Goal: Ask a question

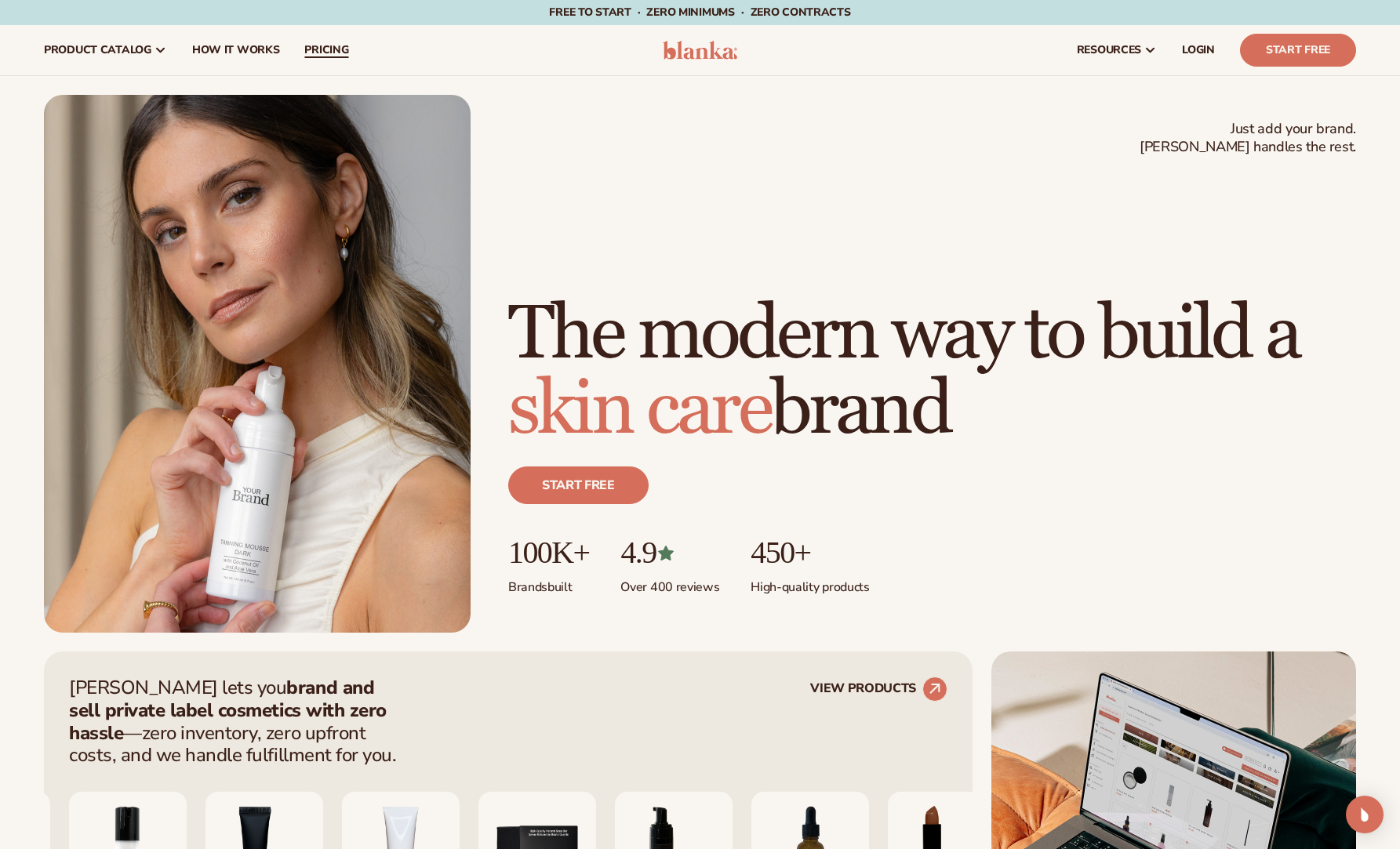
click at [318, 51] on span "pricing" at bounding box center [326, 50] width 44 height 12
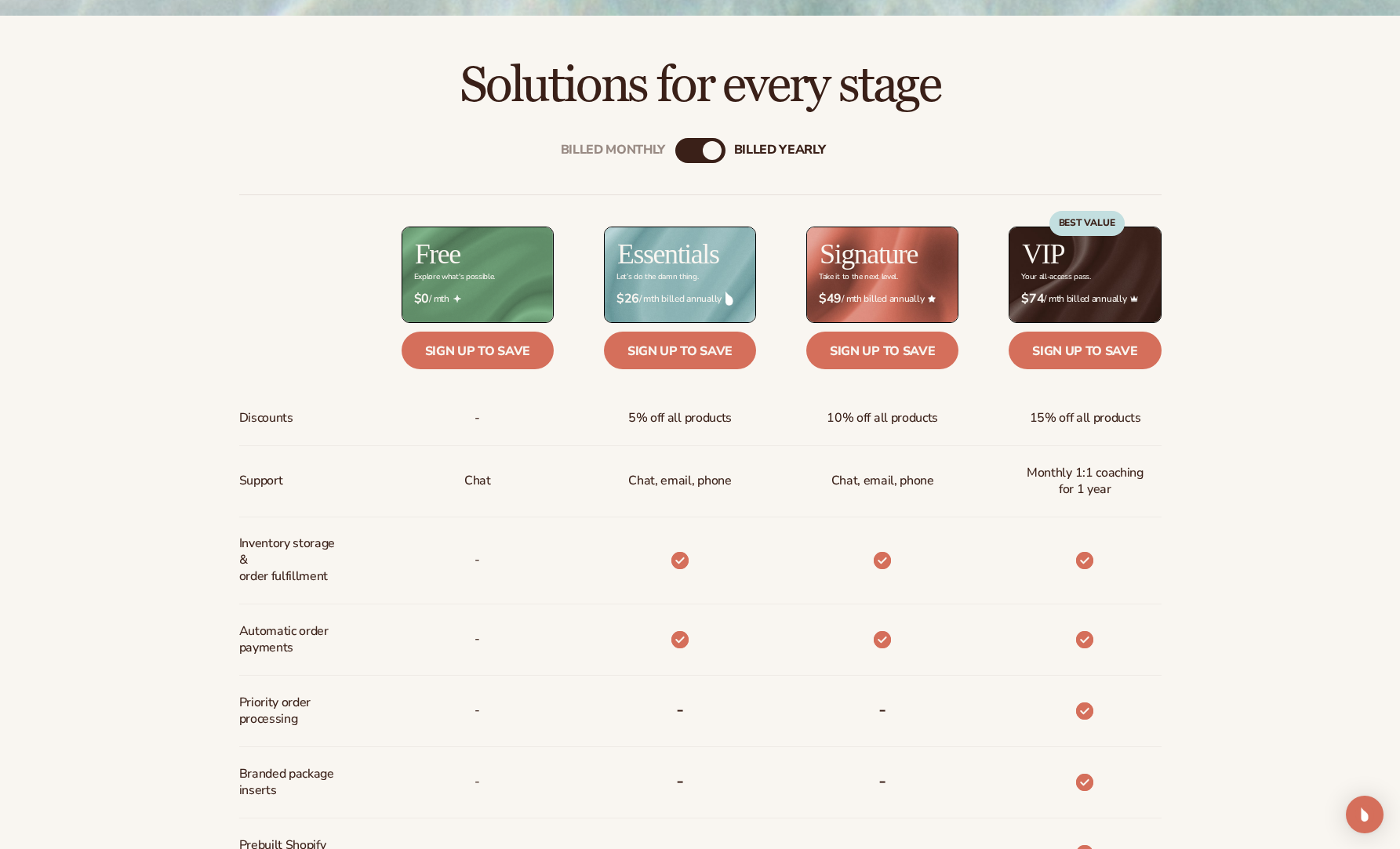
scroll to position [753, 0]
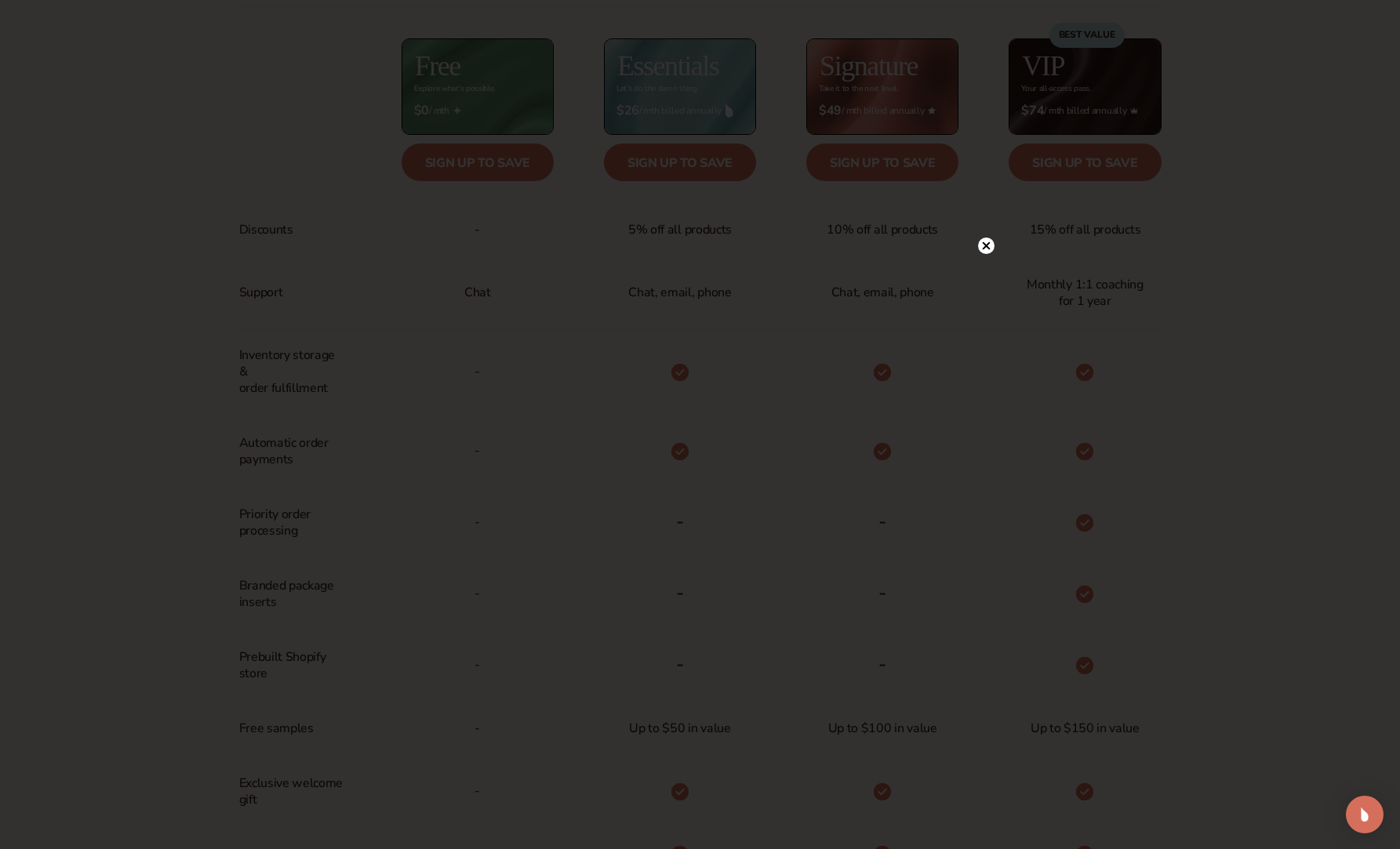
click at [988, 252] on circle at bounding box center [986, 246] width 17 height 16
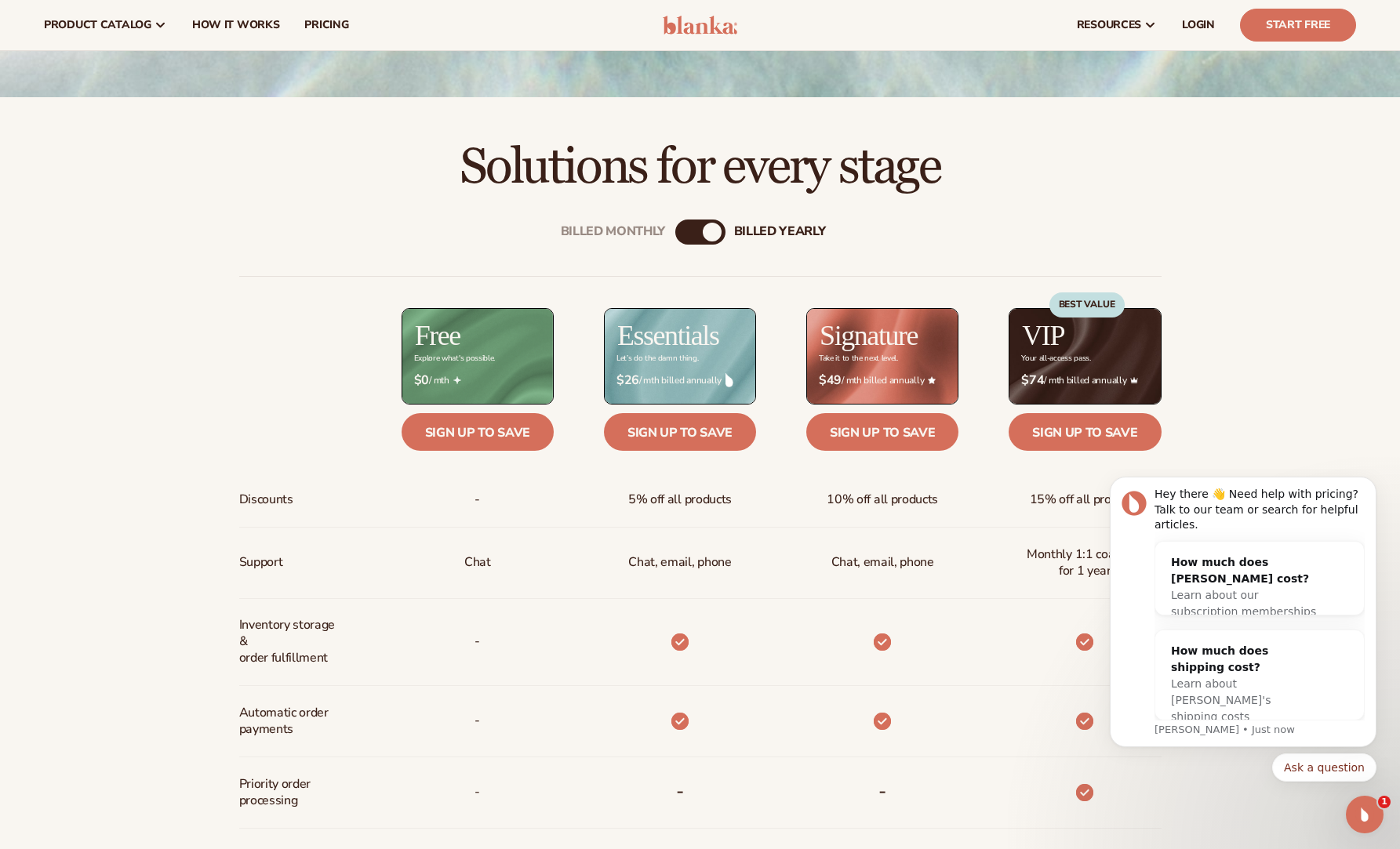
scroll to position [471, 0]
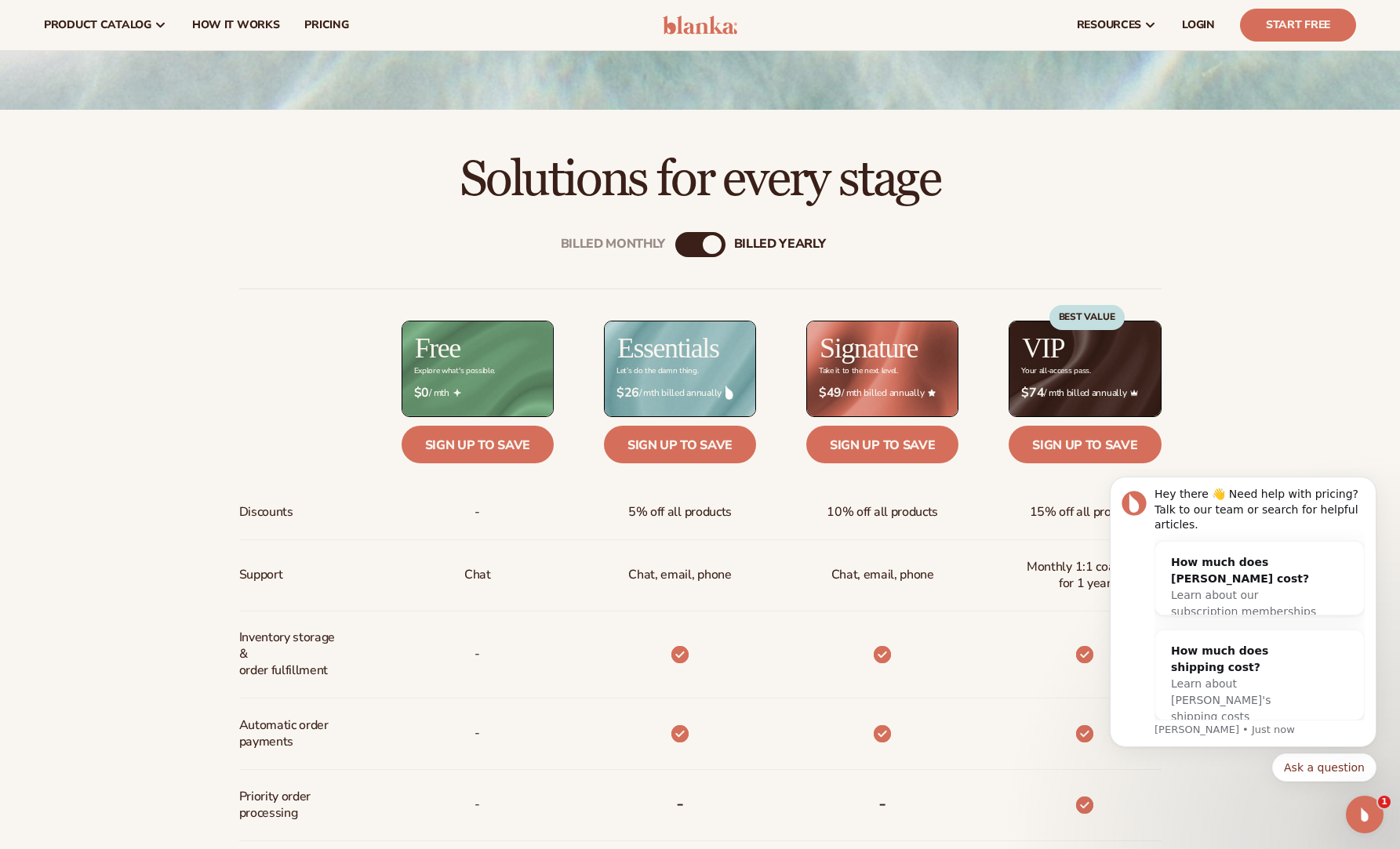
click at [690, 236] on div "Billed Monthly billed Yearly" at bounding box center [700, 244] width 50 height 25
click at [690, 250] on div "Billed Monthly" at bounding box center [684, 245] width 19 height 19
click at [709, 248] on div "billed Yearly" at bounding box center [716, 245] width 19 height 19
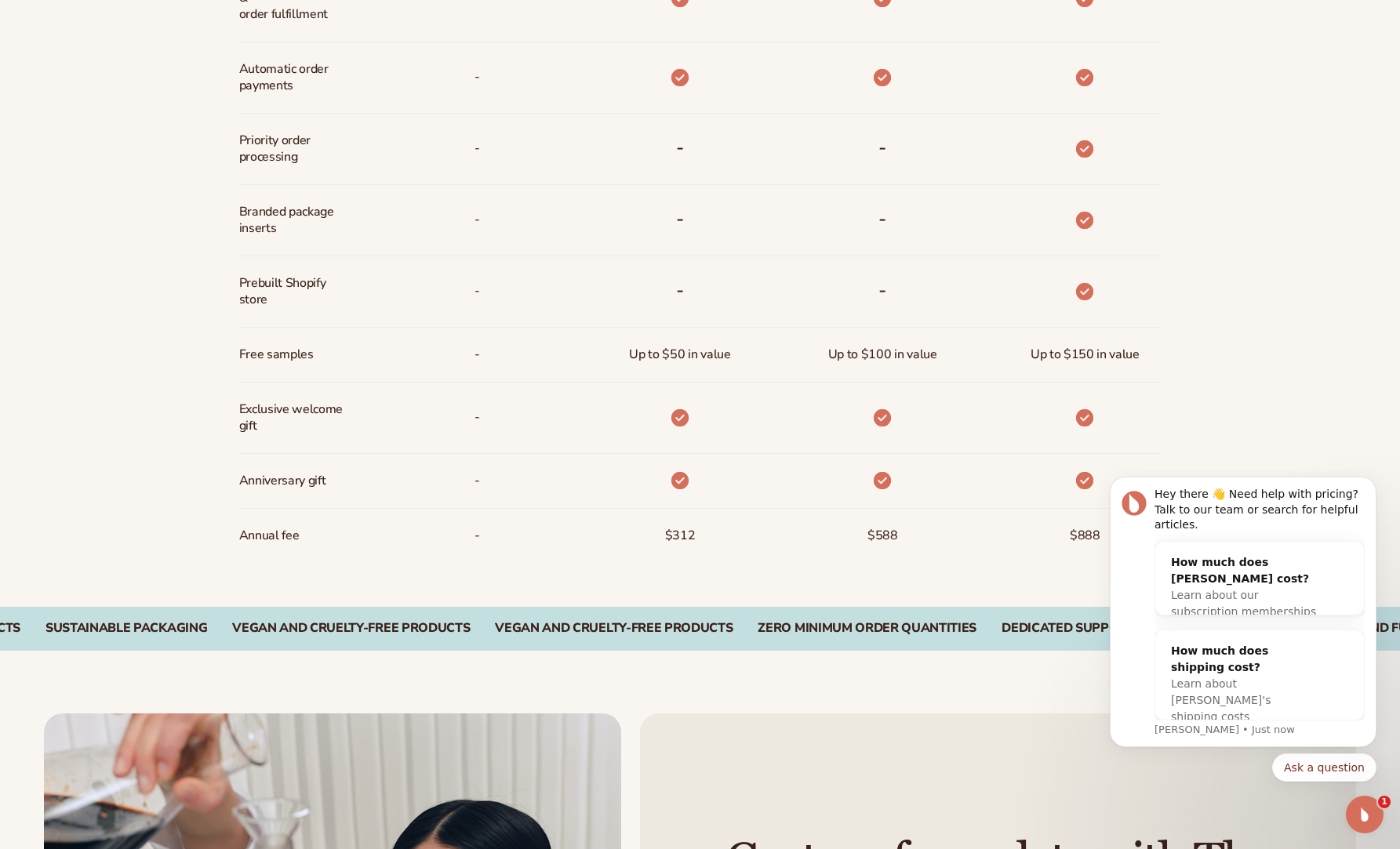
scroll to position [1129, 0]
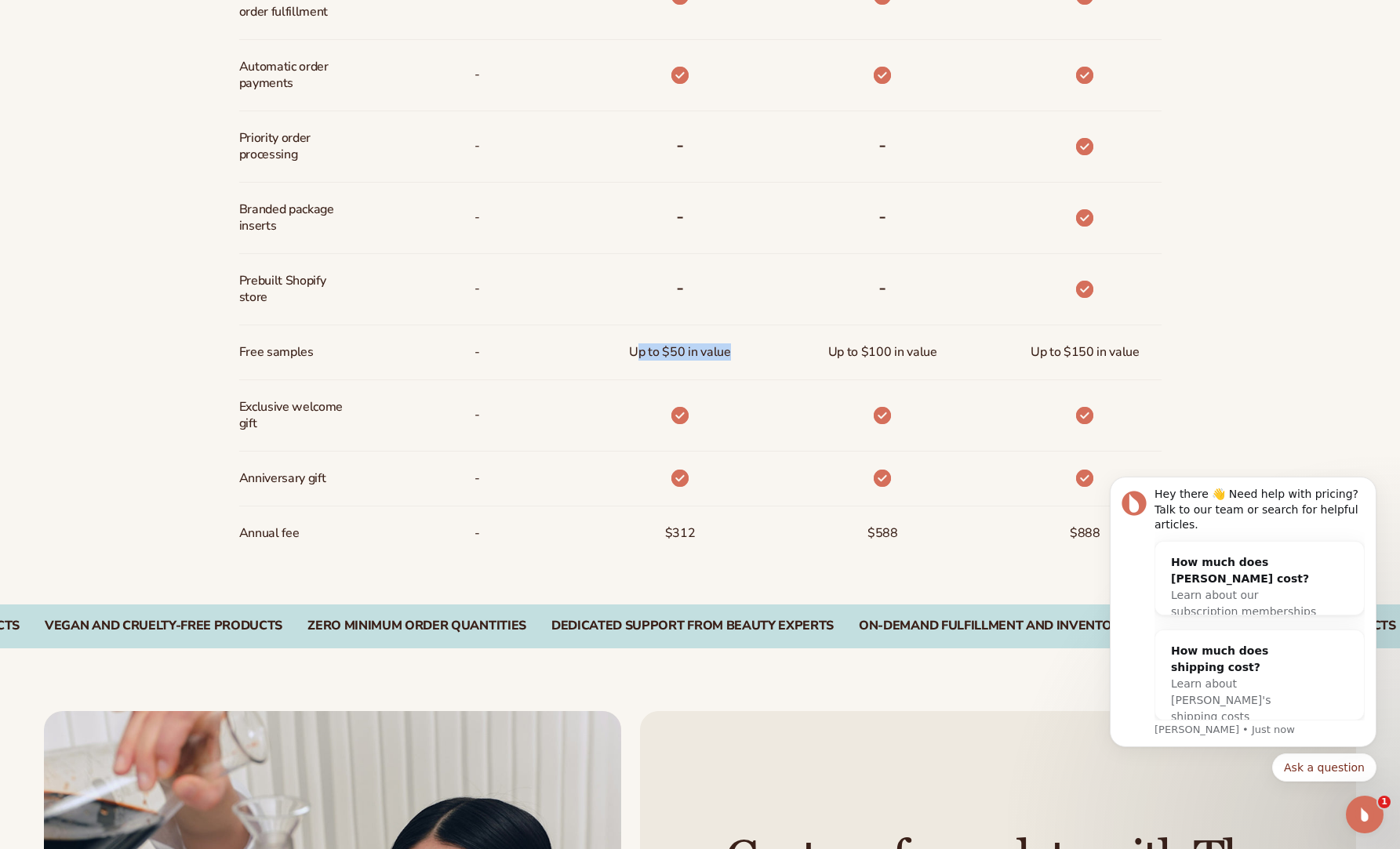
drag, startPoint x: 633, startPoint y: 350, endPoint x: 743, endPoint y: 351, distance: 110.0
click at [743, 351] on div "Up to $50 in value" at bounding box center [654, 352] width 202 height 55
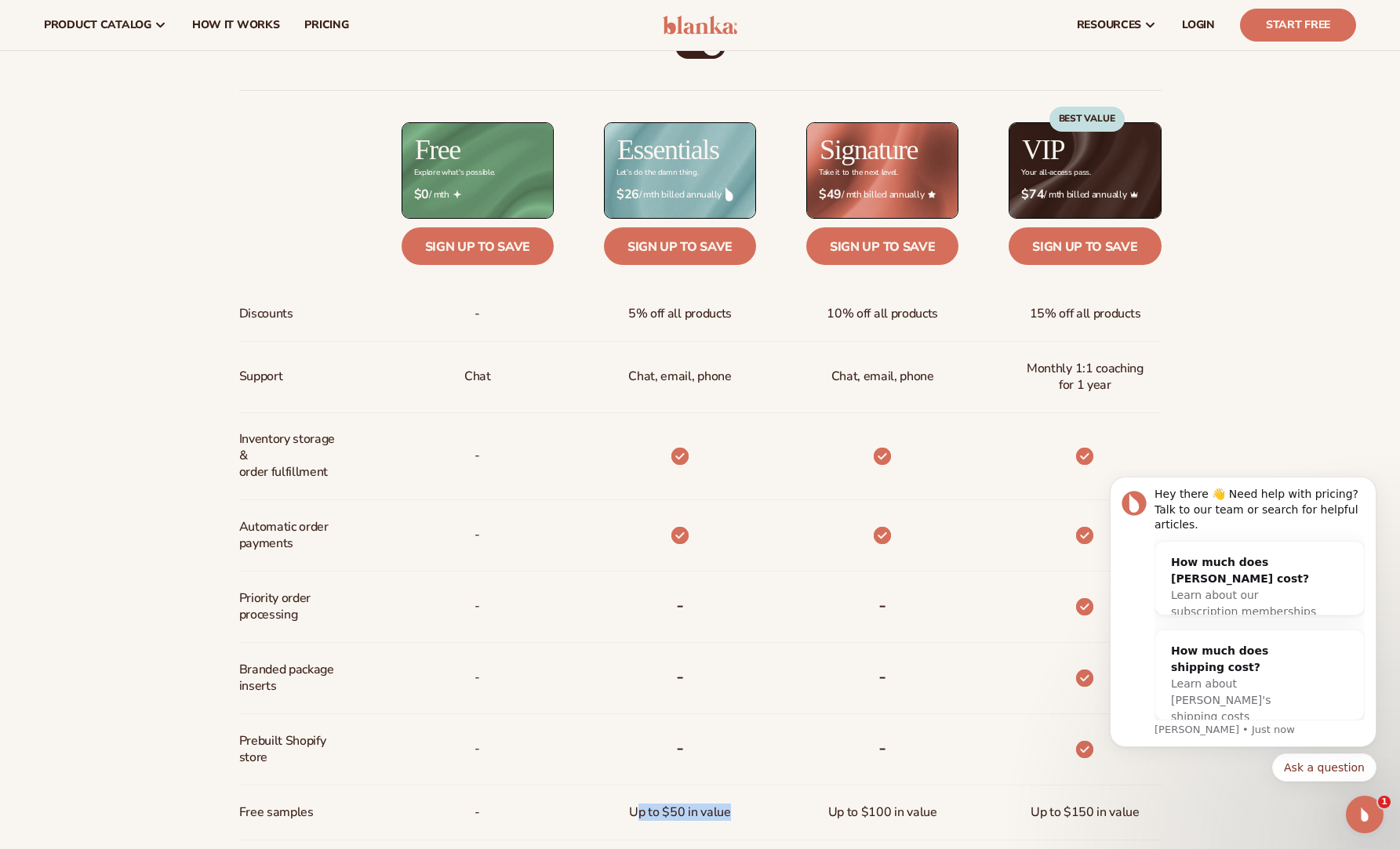
scroll to position [564, 0]
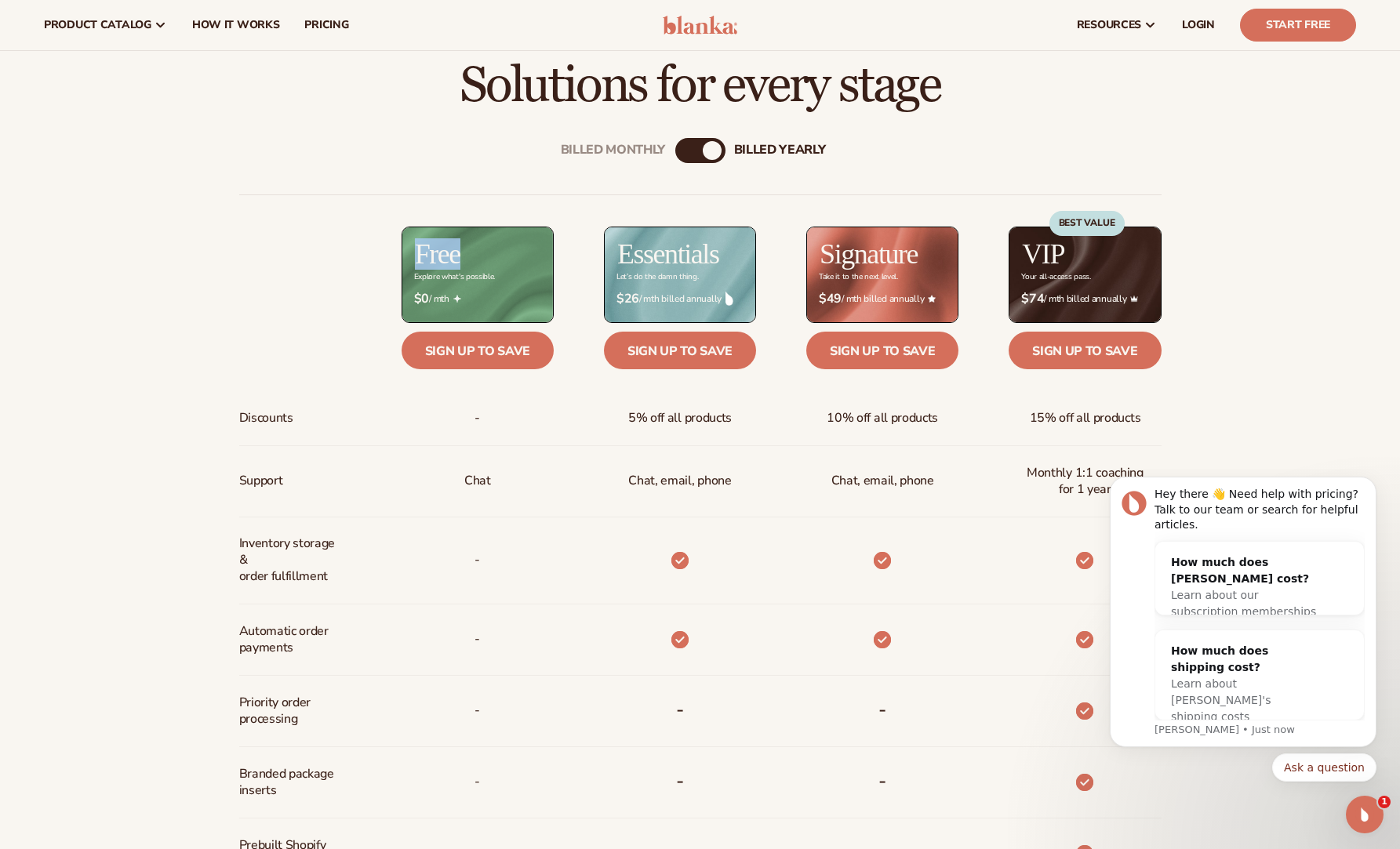
drag, startPoint x: 416, startPoint y: 249, endPoint x: 459, endPoint y: 261, distance: 44.6
click at [459, 261] on h2 "Free" at bounding box center [438, 253] width 45 height 29
copy h2 "Free"
click at [1335, 767] on button "Ask a question" at bounding box center [1324, 767] width 104 height 29
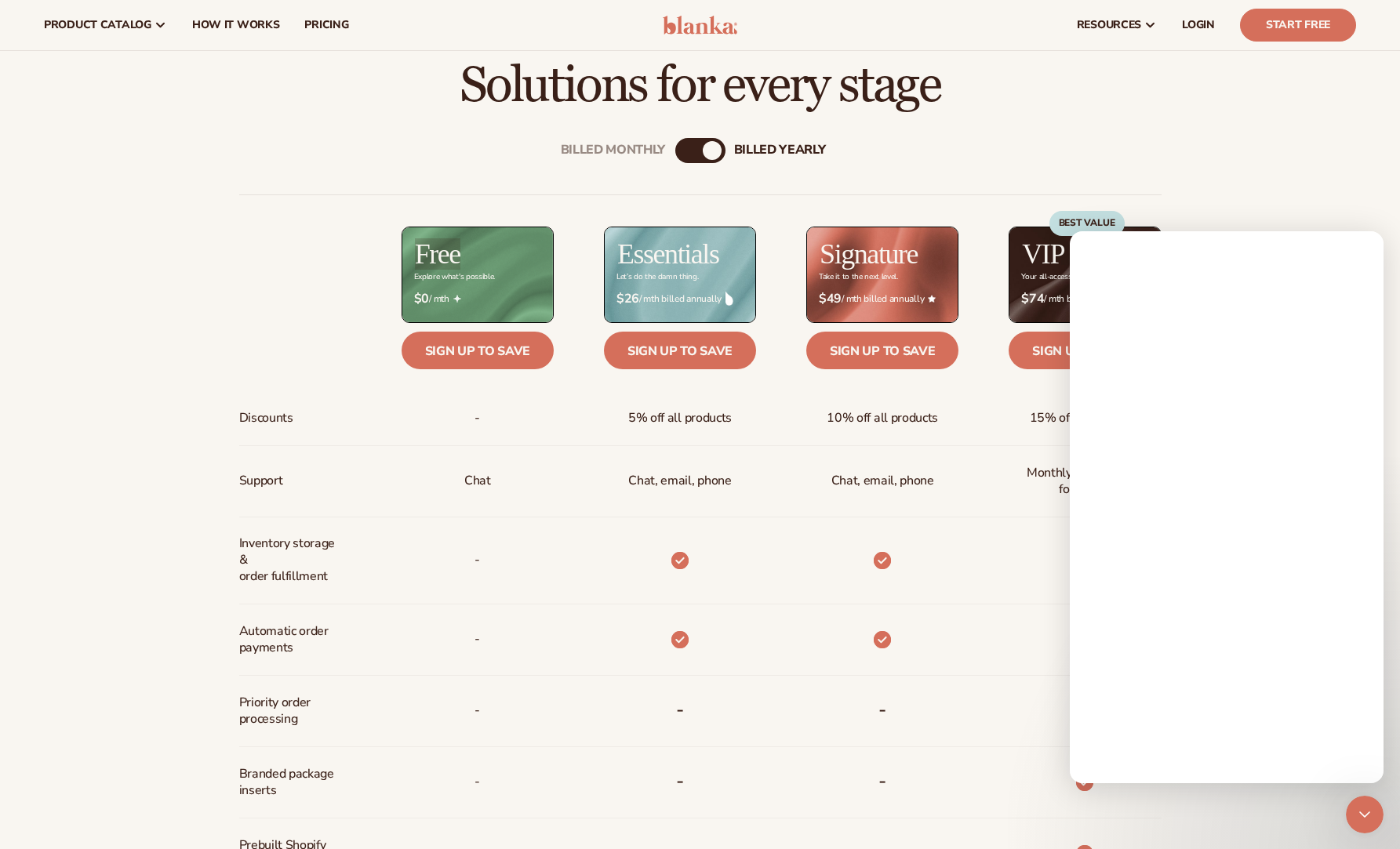
scroll to position [0, 0]
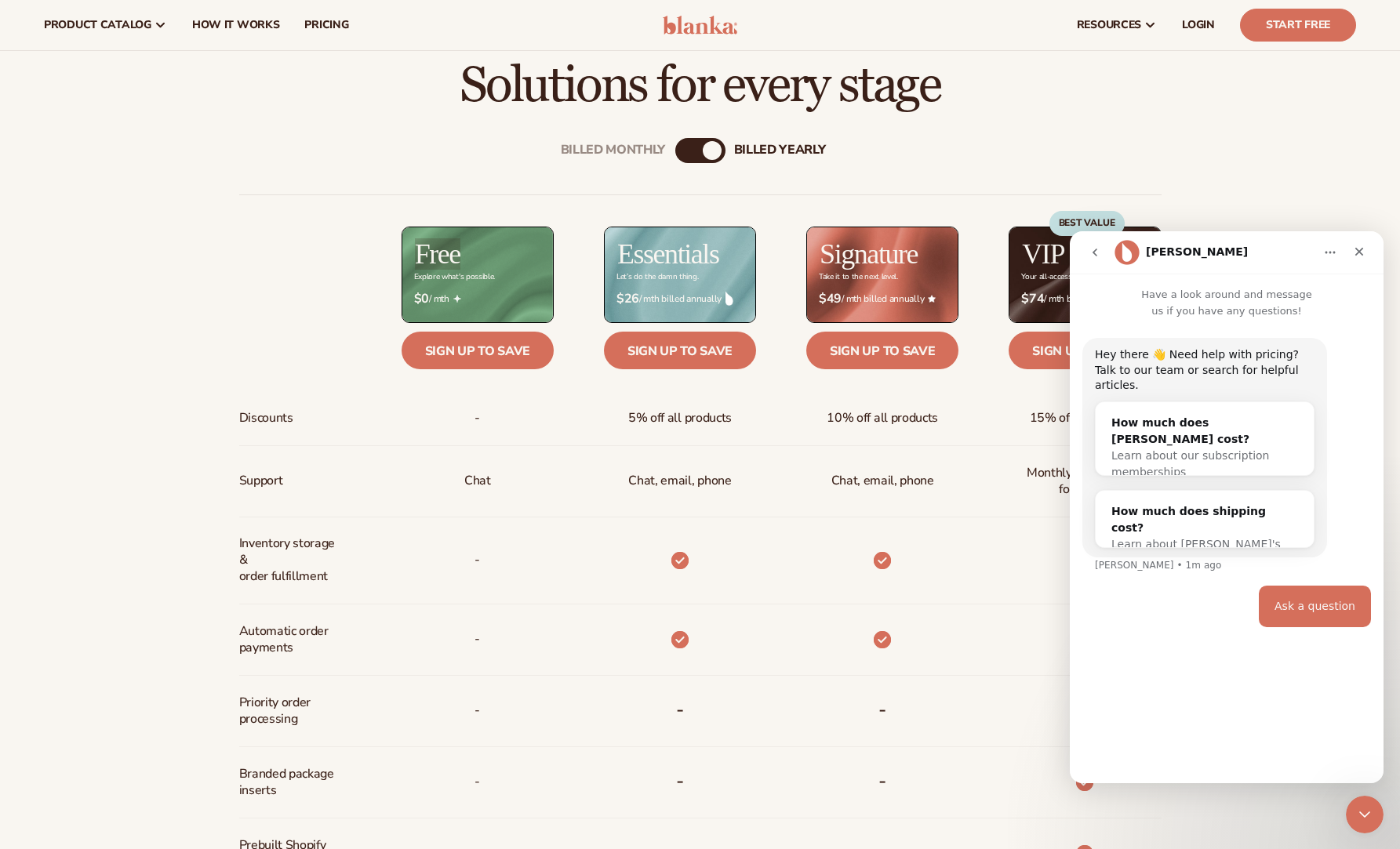
click at [1317, 599] on div "Ask a question" at bounding box center [1314, 607] width 81 height 16
click at [1205, 689] on div "Have a look around and message us if you have any questions! Hey there 👋 Need h…" at bounding box center [1225, 528] width 314 height 510
type input "**********"
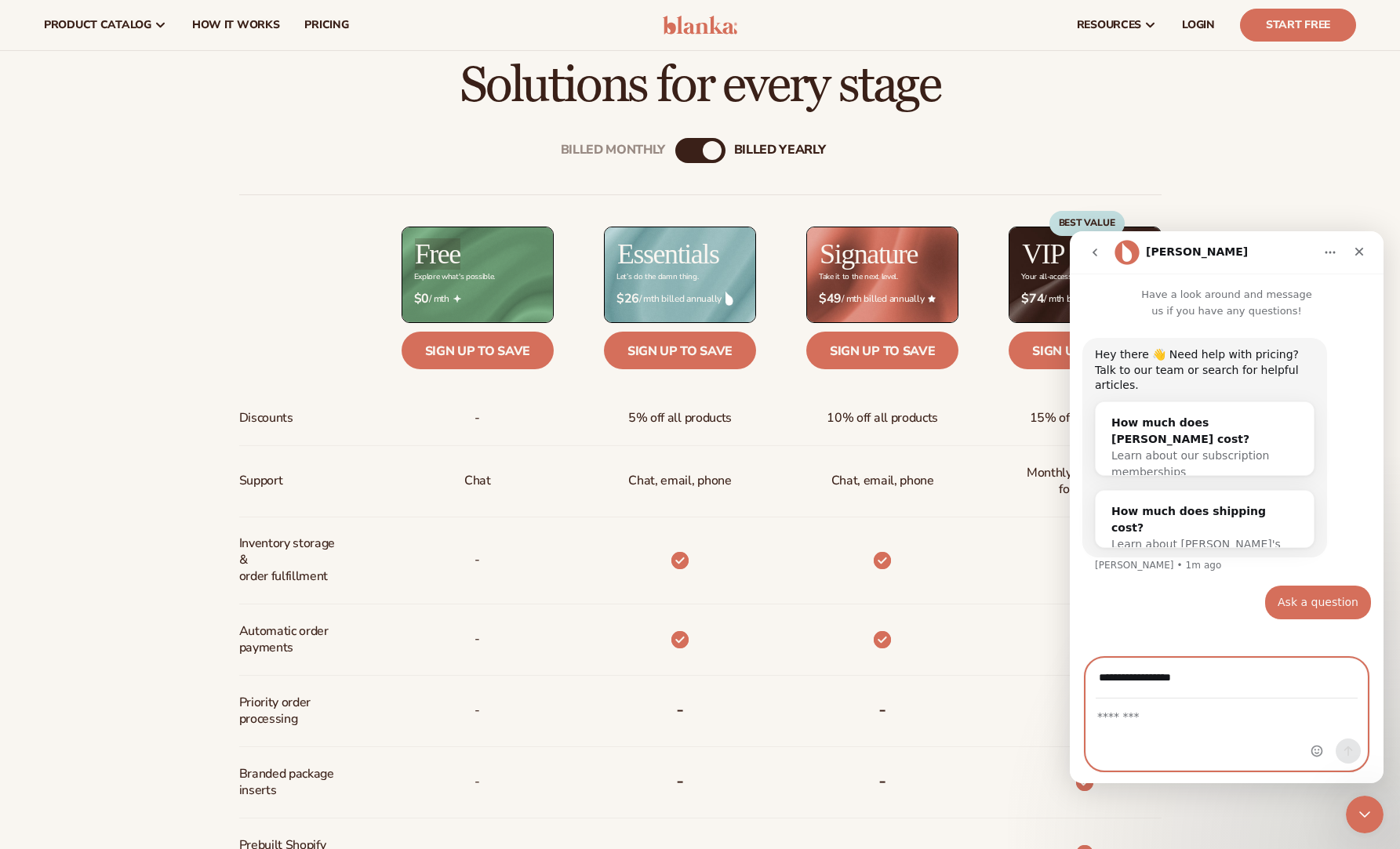
click at [1158, 725] on textarea "Message…" at bounding box center [1225, 712] width 281 height 27
type textarea "**********"
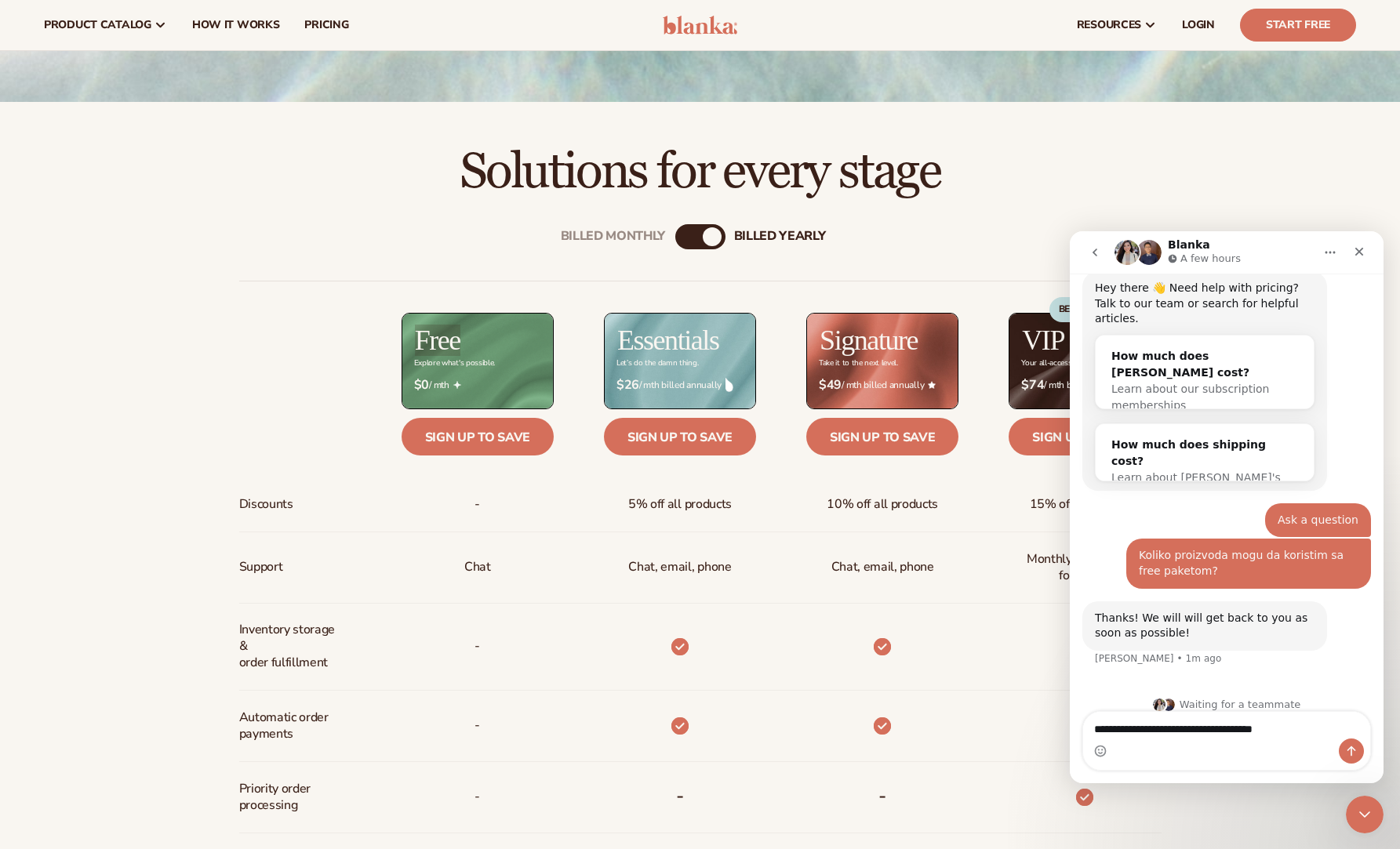
scroll to position [471, 0]
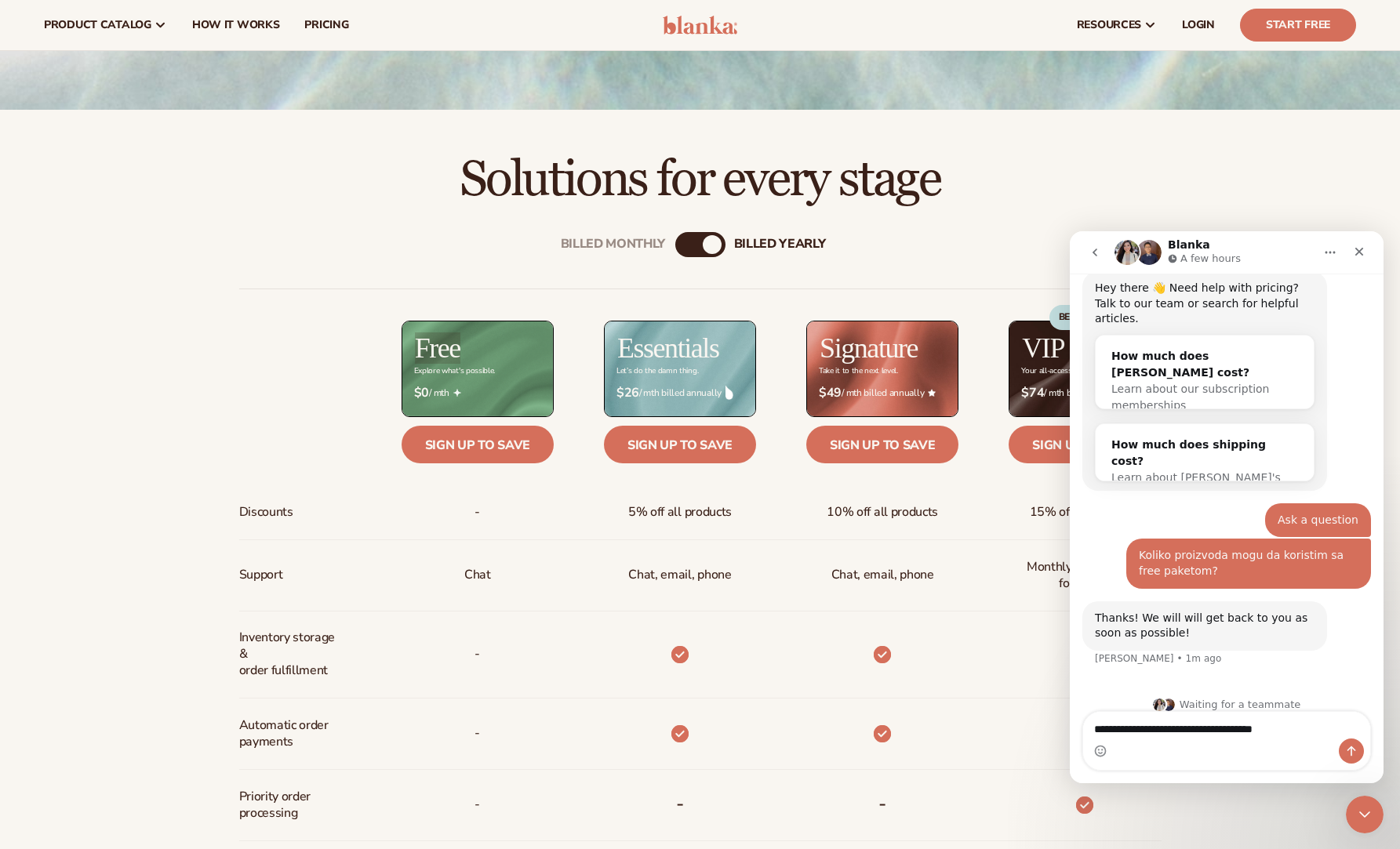
type textarea "**********"
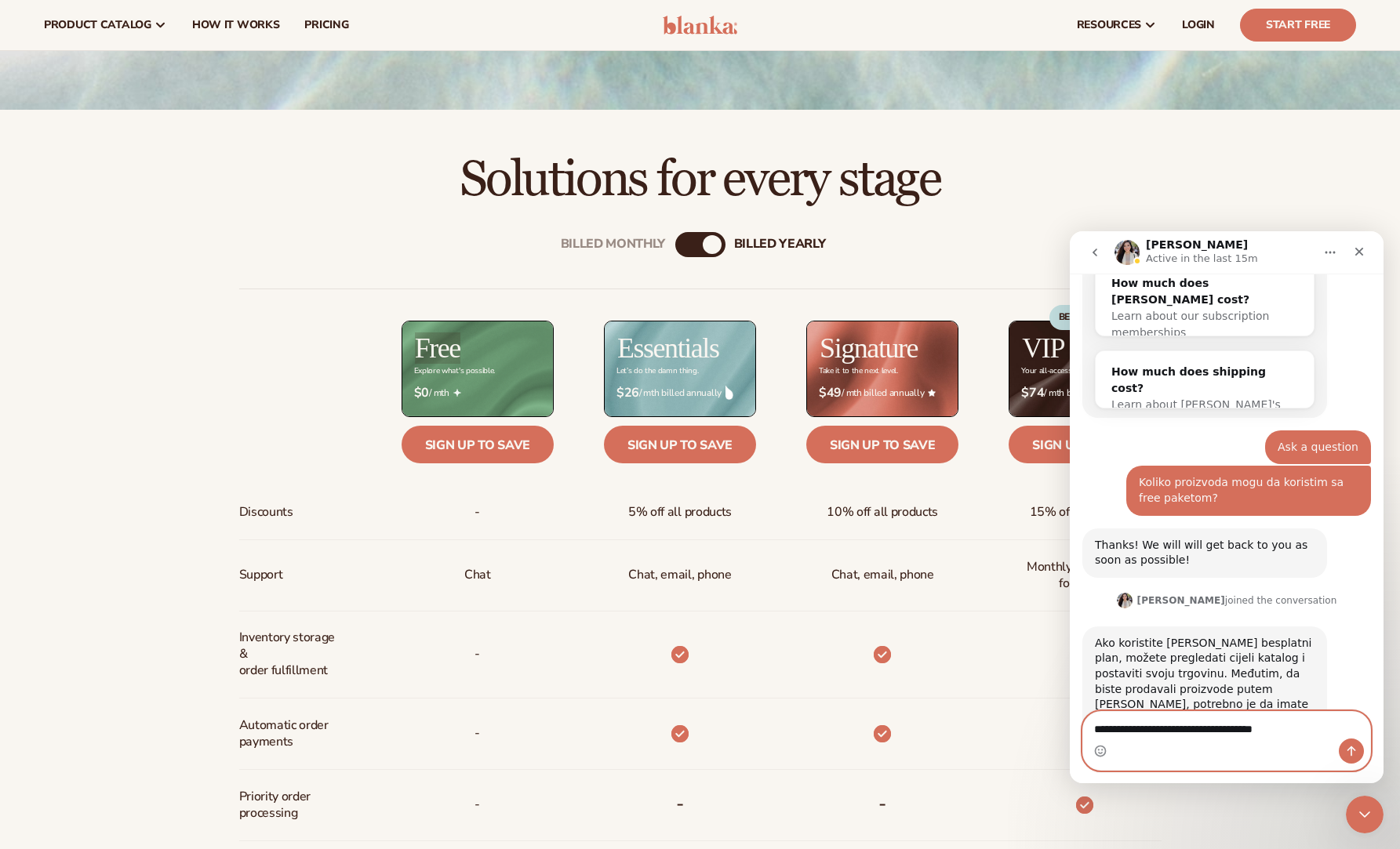
scroll to position [182, 0]
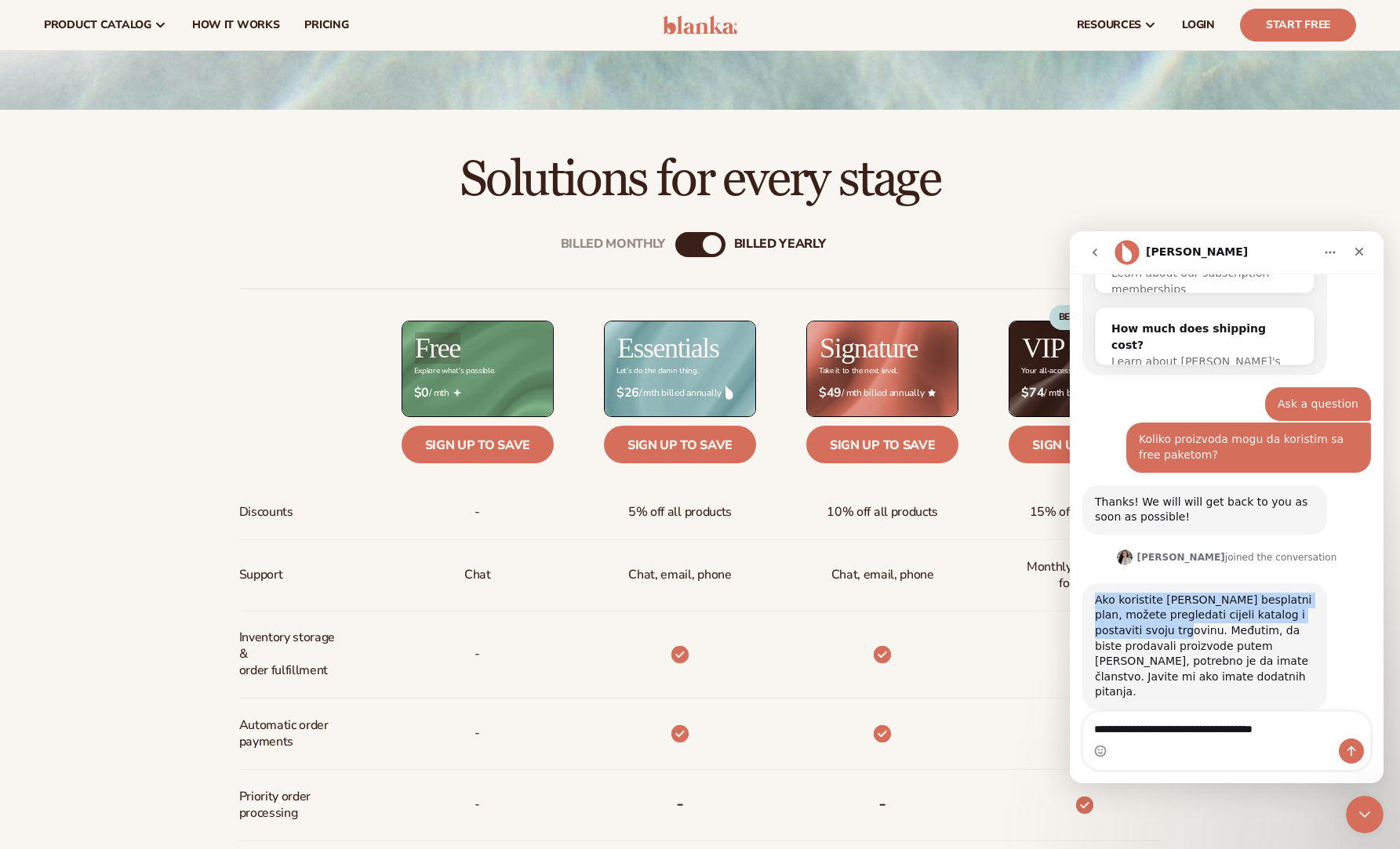
drag, startPoint x: 1140, startPoint y: 615, endPoint x: 1083, endPoint y: 569, distance: 73.2
click at [1083, 583] on div "Ako koristite [PERSON_NAME] besplatni plan, možete pregledati cijeli katalog i …" at bounding box center [1226, 663] width 288 height 161
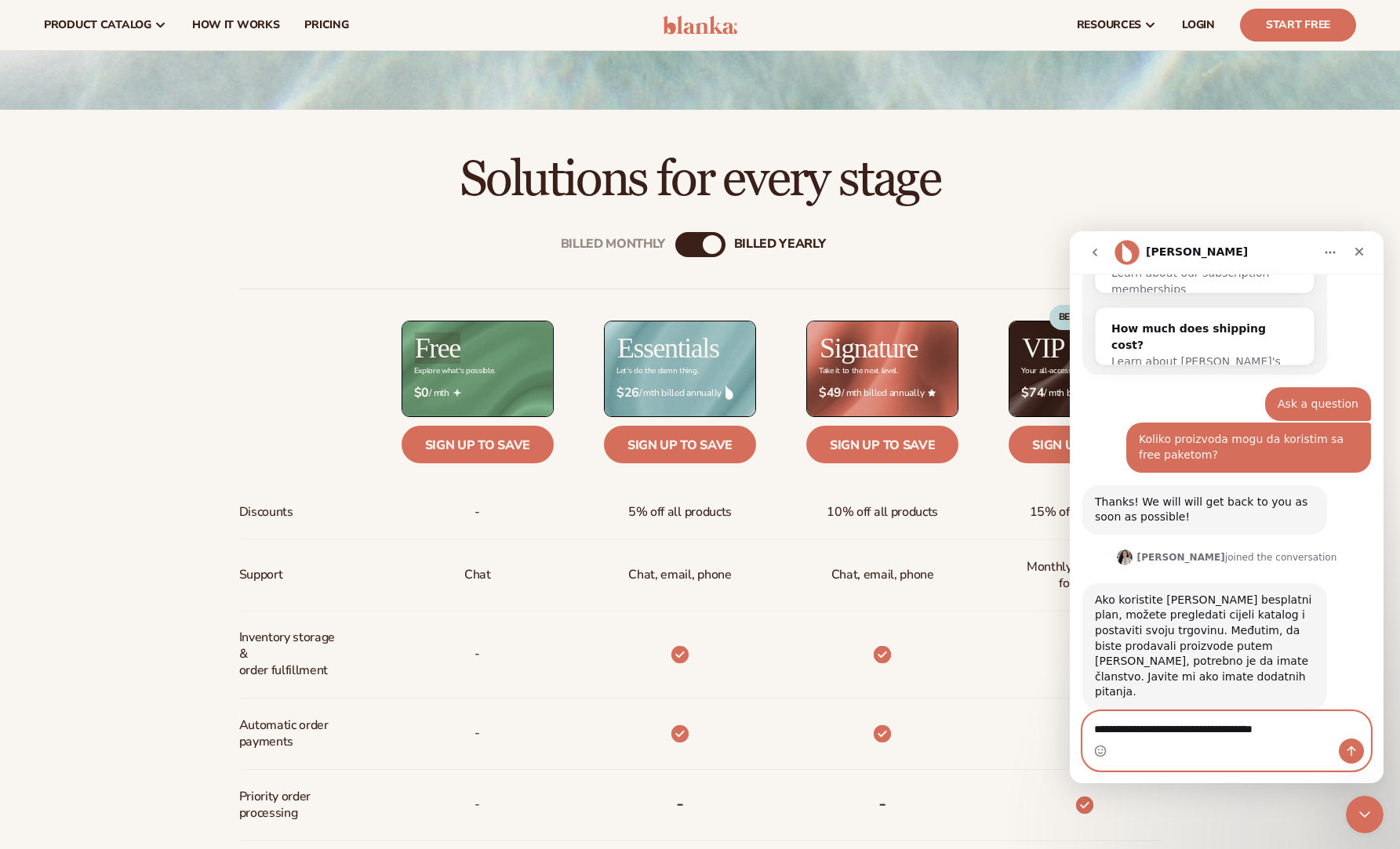
drag, startPoint x: 1290, startPoint y: 732, endPoint x: 1089, endPoint y: 725, distance: 201.1
click at [1089, 725] on textarea "**********" at bounding box center [1226, 725] width 287 height 27
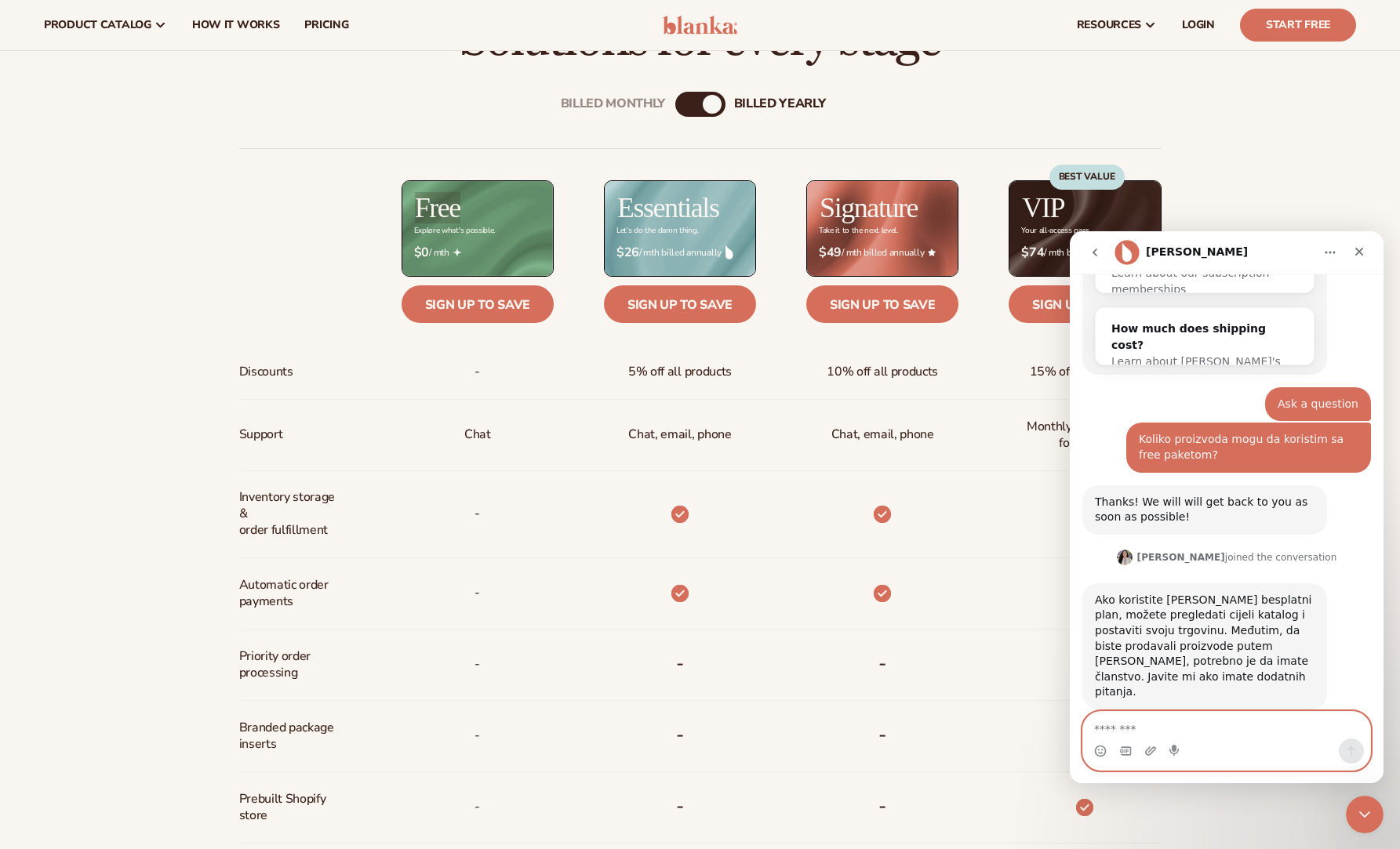
scroll to position [564, 0]
